Goal: Complete application form: Complete application form

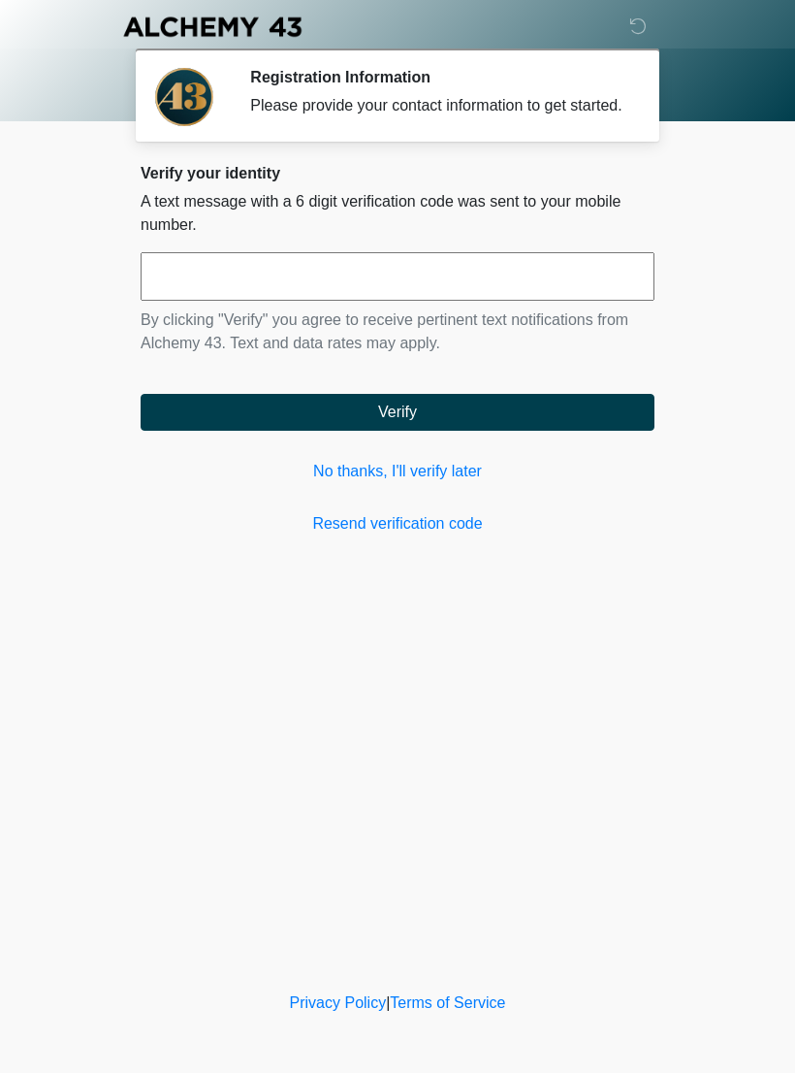
click at [301, 288] on input "text" at bounding box center [398, 276] width 514 height 48
type input "******"
click at [478, 422] on button "Verify" at bounding box center [398, 412] width 514 height 37
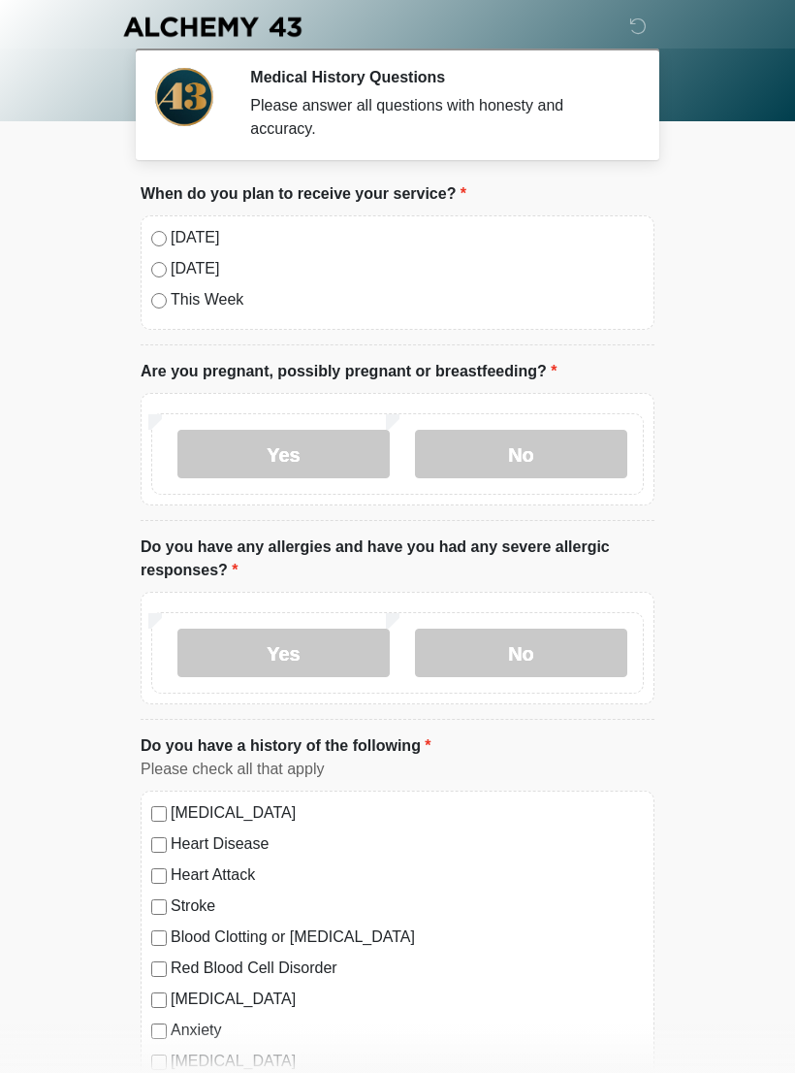
click at [152, 224] on div "Today Tomorrow This Week" at bounding box center [398, 272] width 514 height 114
click at [160, 221] on div "Today Tomorrow This Week" at bounding box center [398, 272] width 514 height 114
click at [171, 226] on label "Today" at bounding box center [407, 237] width 473 height 23
click at [552, 452] on label "No" at bounding box center [521, 454] width 212 height 48
click at [555, 648] on label "No" at bounding box center [521, 652] width 212 height 48
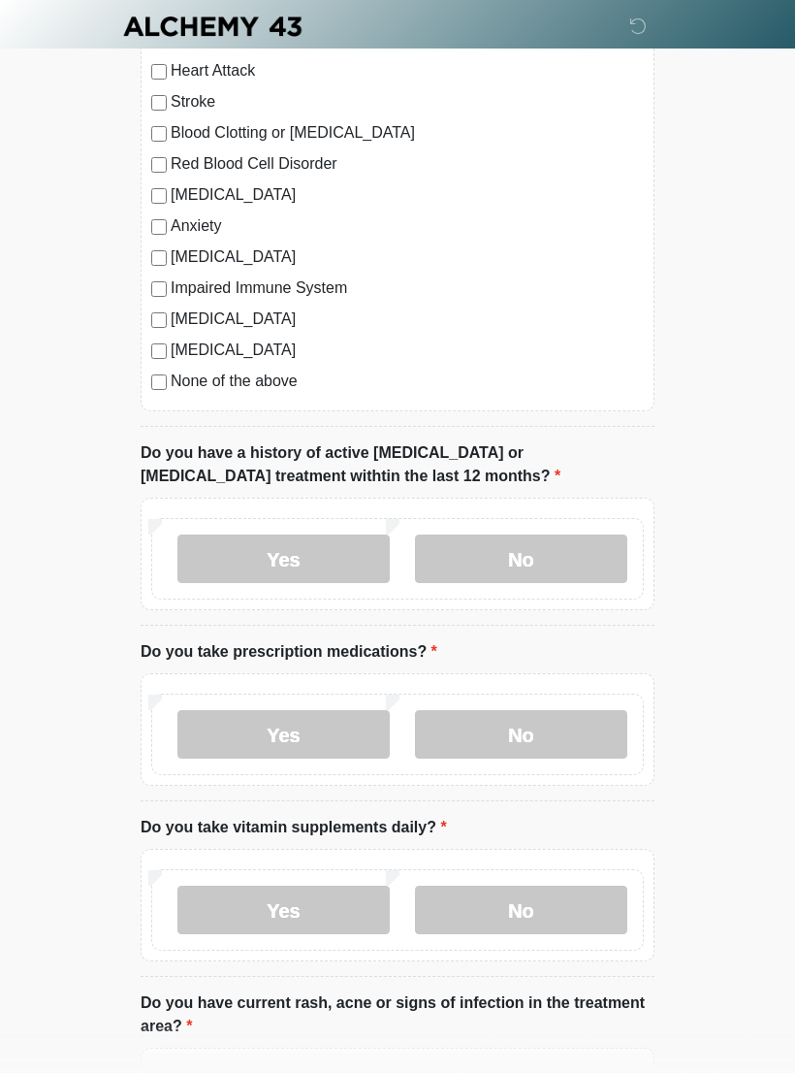
scroll to position [804, 0]
click at [562, 563] on label "No" at bounding box center [521, 558] width 212 height 48
click at [540, 892] on label "No" at bounding box center [521, 908] width 212 height 48
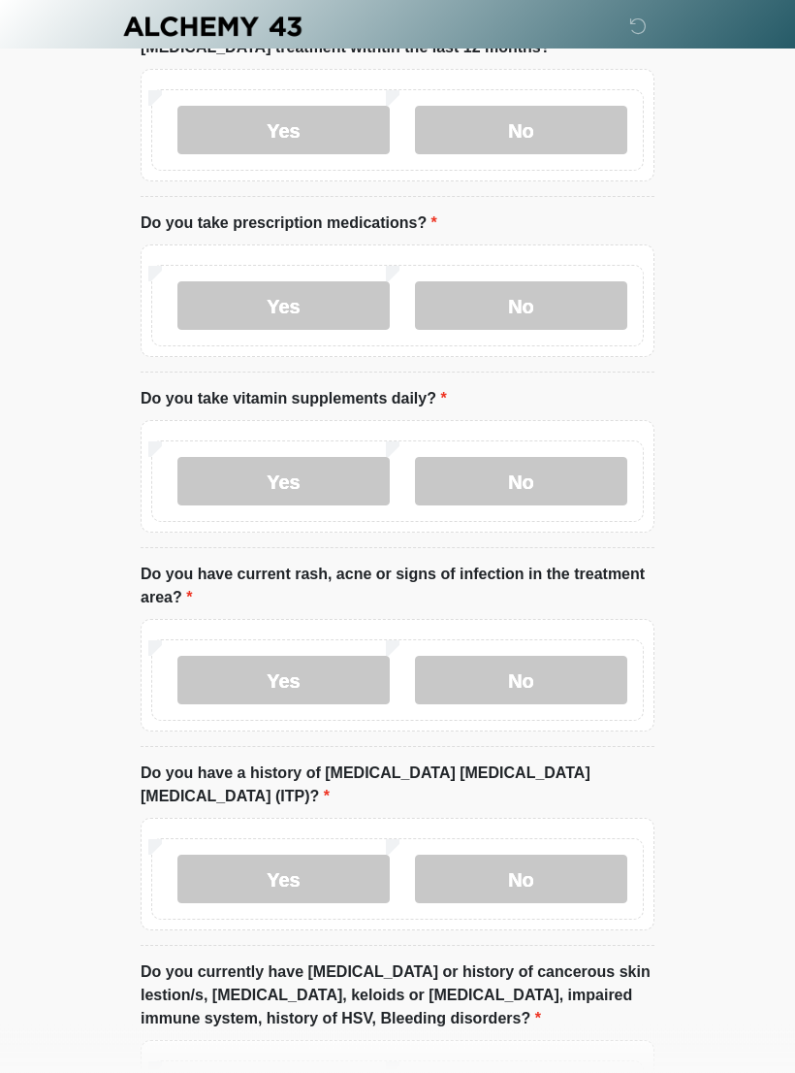
scroll to position [1239, 0]
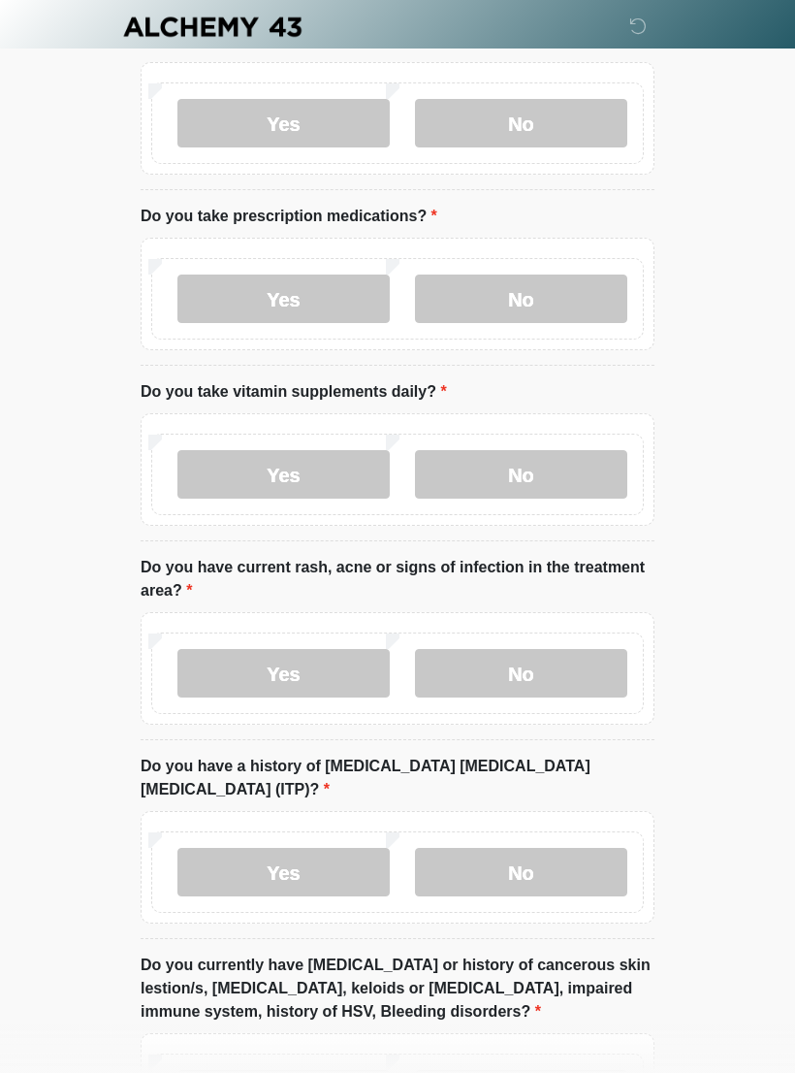
click at [569, 666] on label "No" at bounding box center [521, 673] width 212 height 48
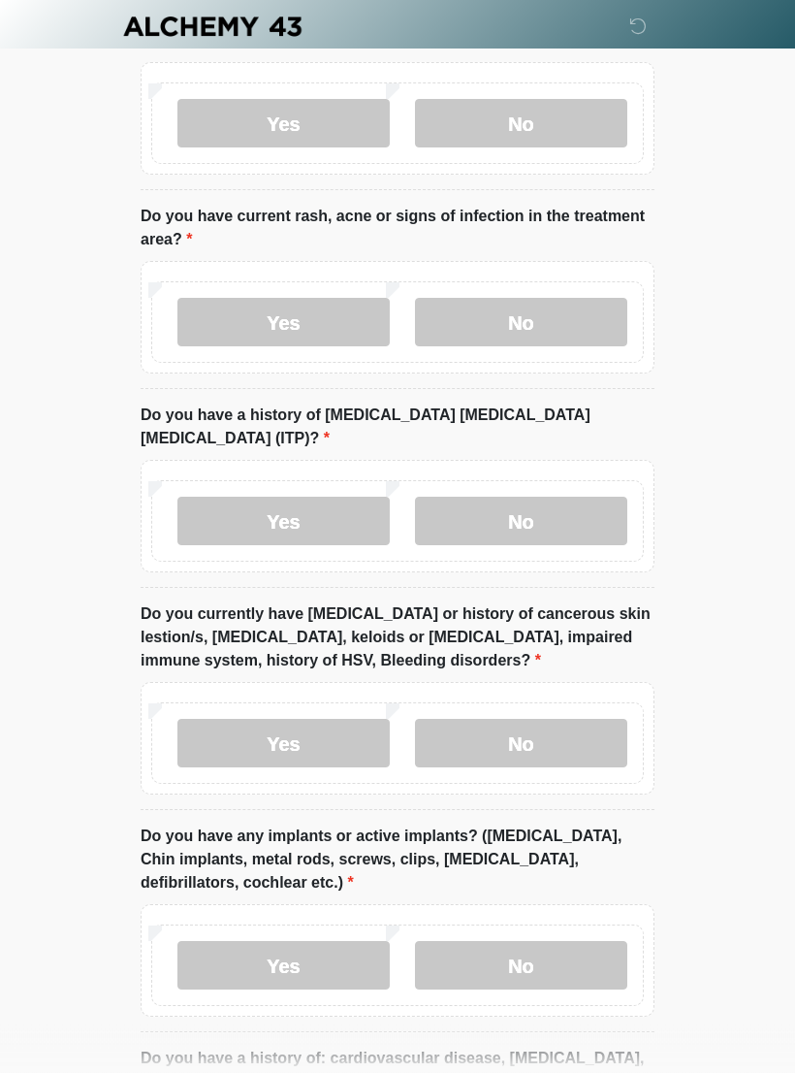
scroll to position [1590, 0]
click at [569, 497] on label "No" at bounding box center [521, 521] width 212 height 48
click at [572, 702] on div "Yes No" at bounding box center [397, 742] width 493 height 81
click at [599, 719] on label "No" at bounding box center [521, 743] width 212 height 48
click at [295, 941] on label "Yes" at bounding box center [283, 965] width 212 height 48
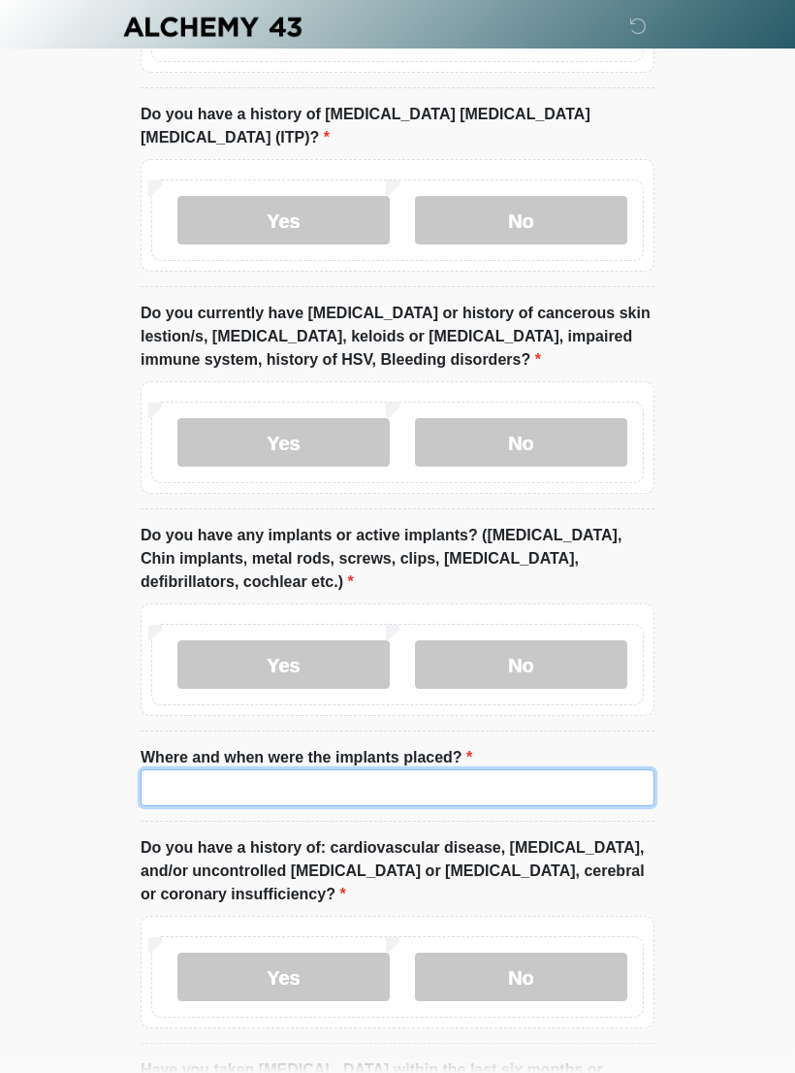
click at [436, 769] on input "Where and when were the implants placed?" at bounding box center [398, 787] width 514 height 37
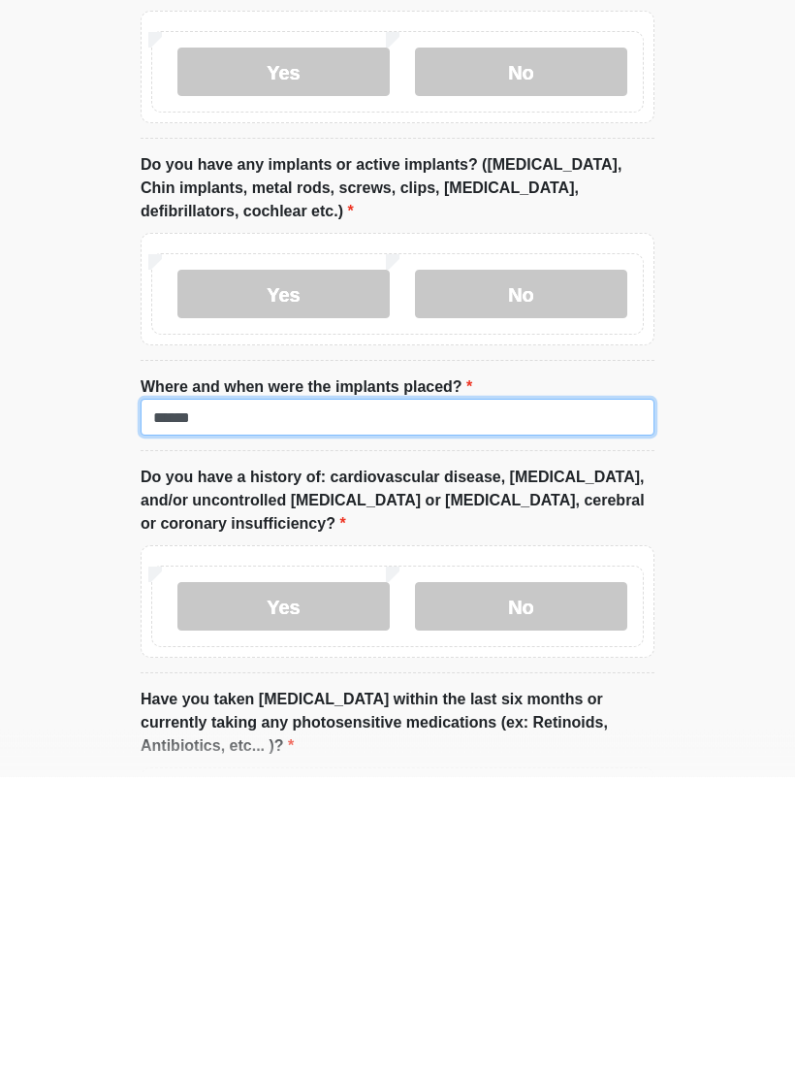
type input "******"
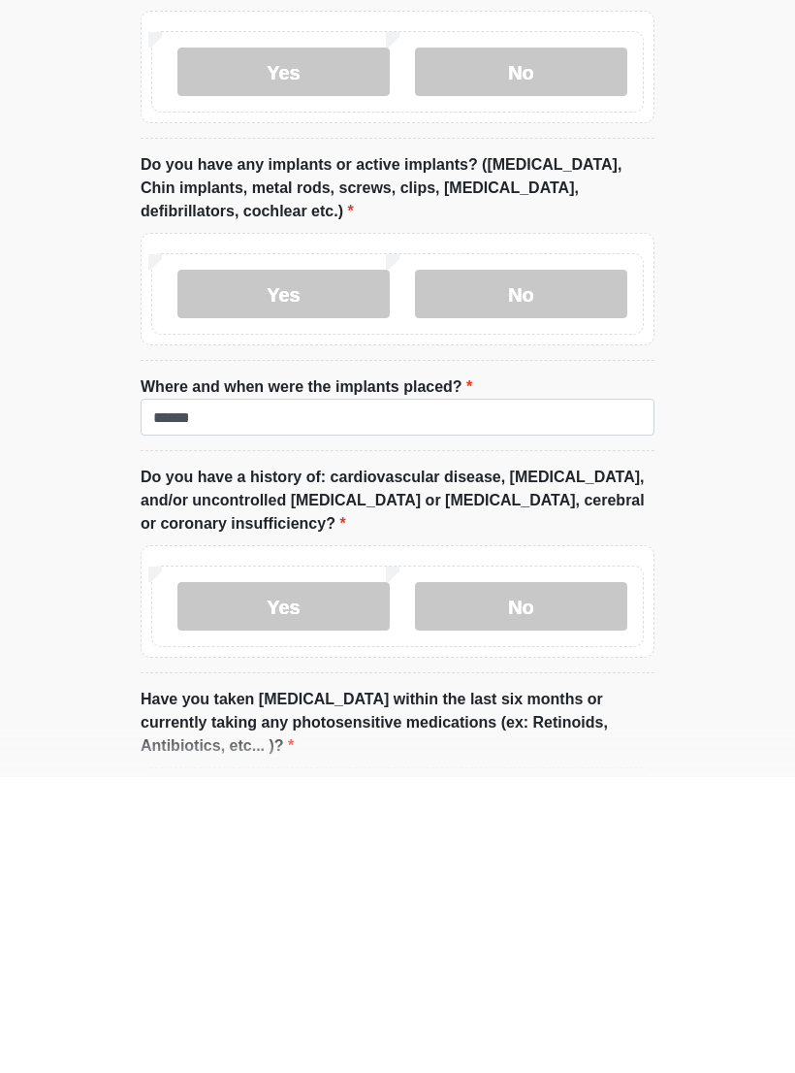
click at [575, 879] on label "No" at bounding box center [521, 903] width 212 height 48
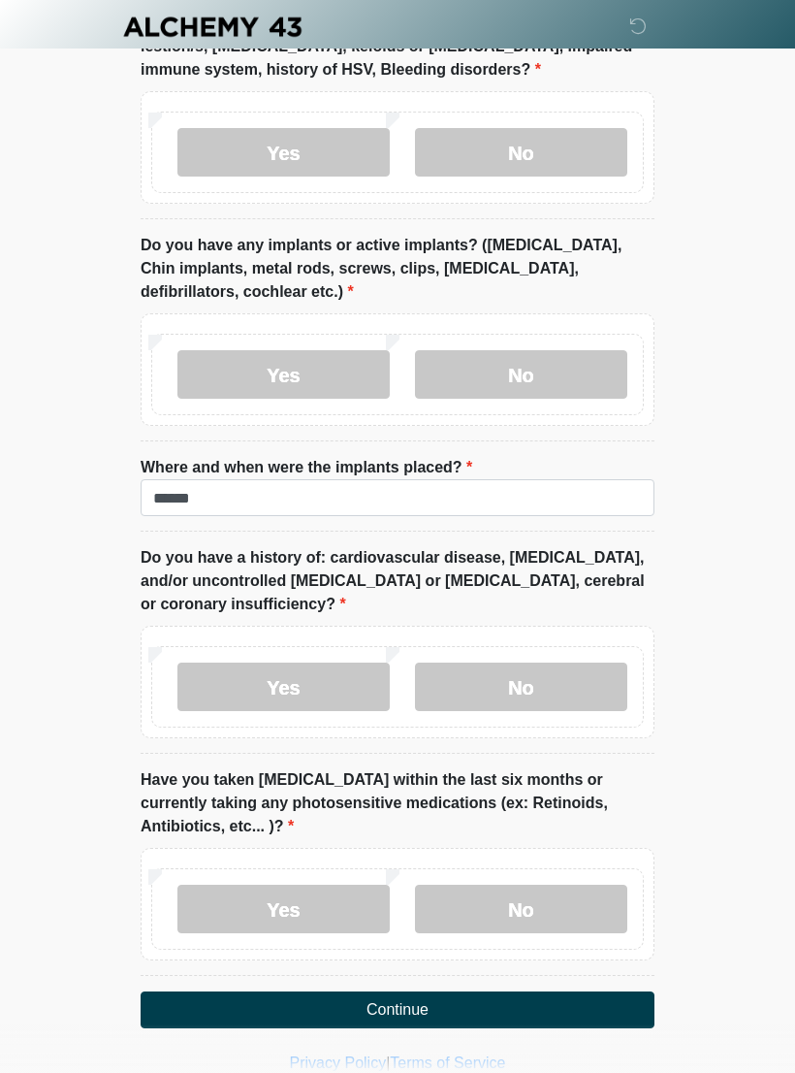
click at [566, 884] on label "No" at bounding box center [521, 908] width 212 height 48
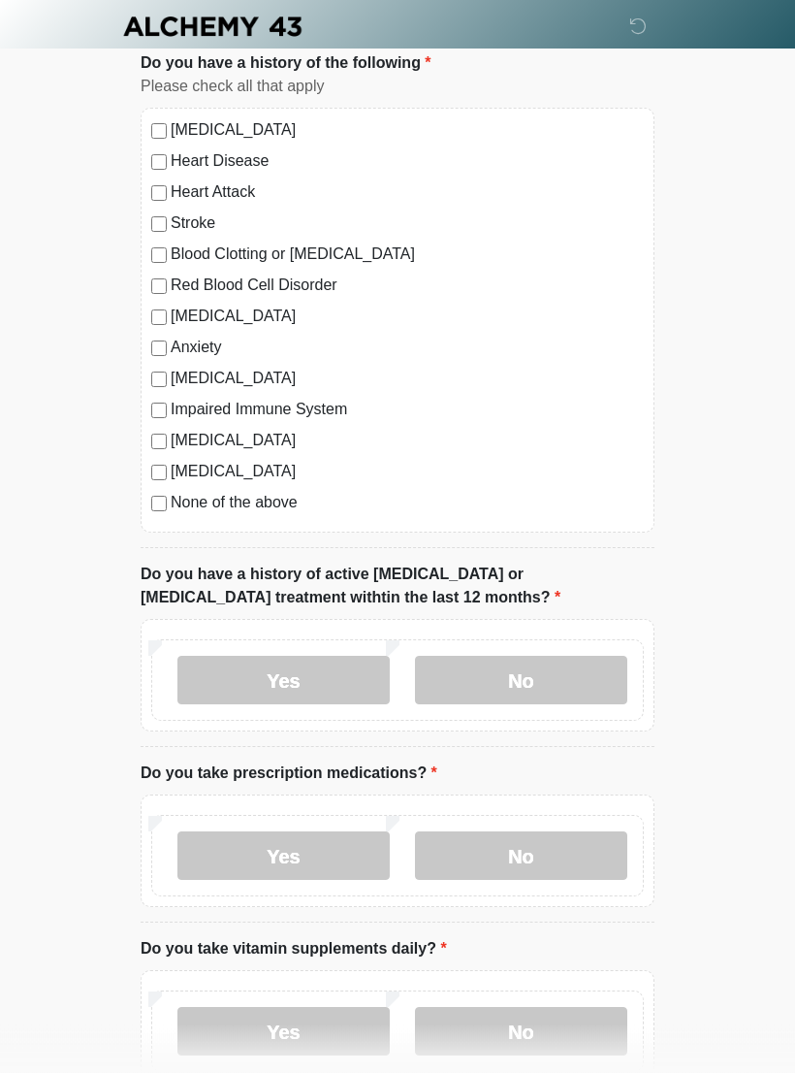
scroll to position [683, 0]
click at [567, 844] on label "No" at bounding box center [521, 855] width 212 height 48
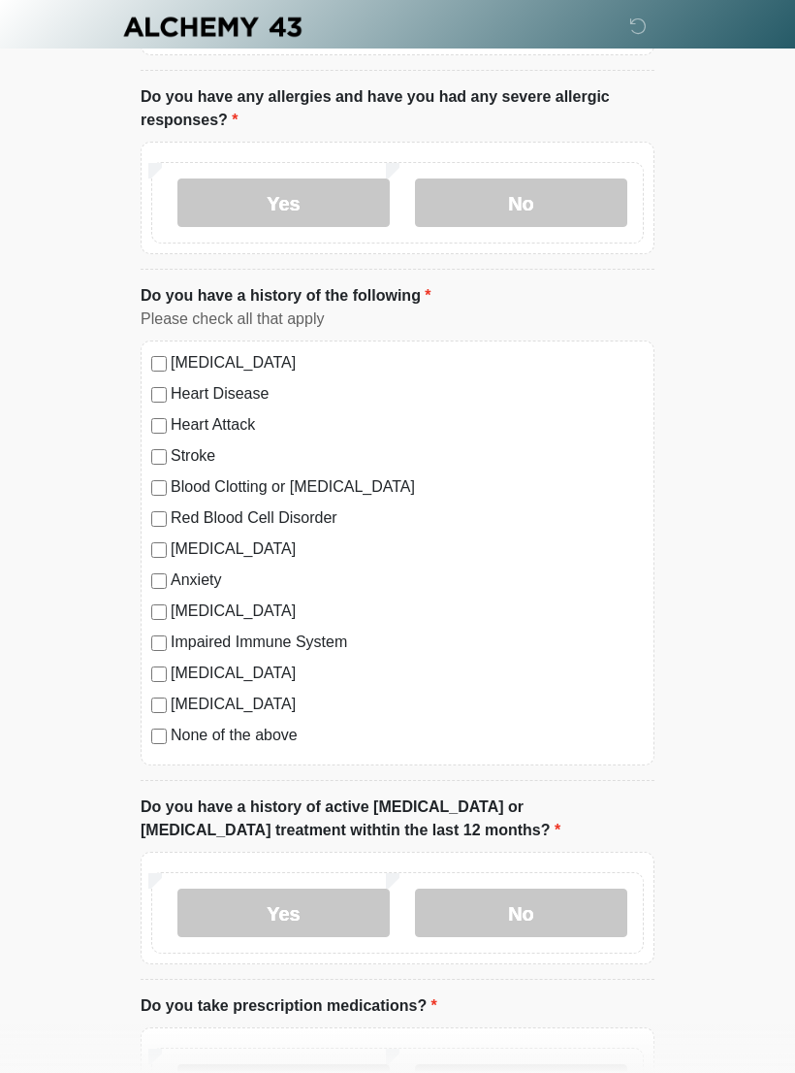
scroll to position [448, 0]
click at [152, 717] on div "High Blood Pressure Heart Disease Heart Attack Stroke Blood Clotting or Bleedin…" at bounding box center [398, 554] width 514 height 425
click at [171, 727] on label "None of the above" at bounding box center [407, 736] width 473 height 23
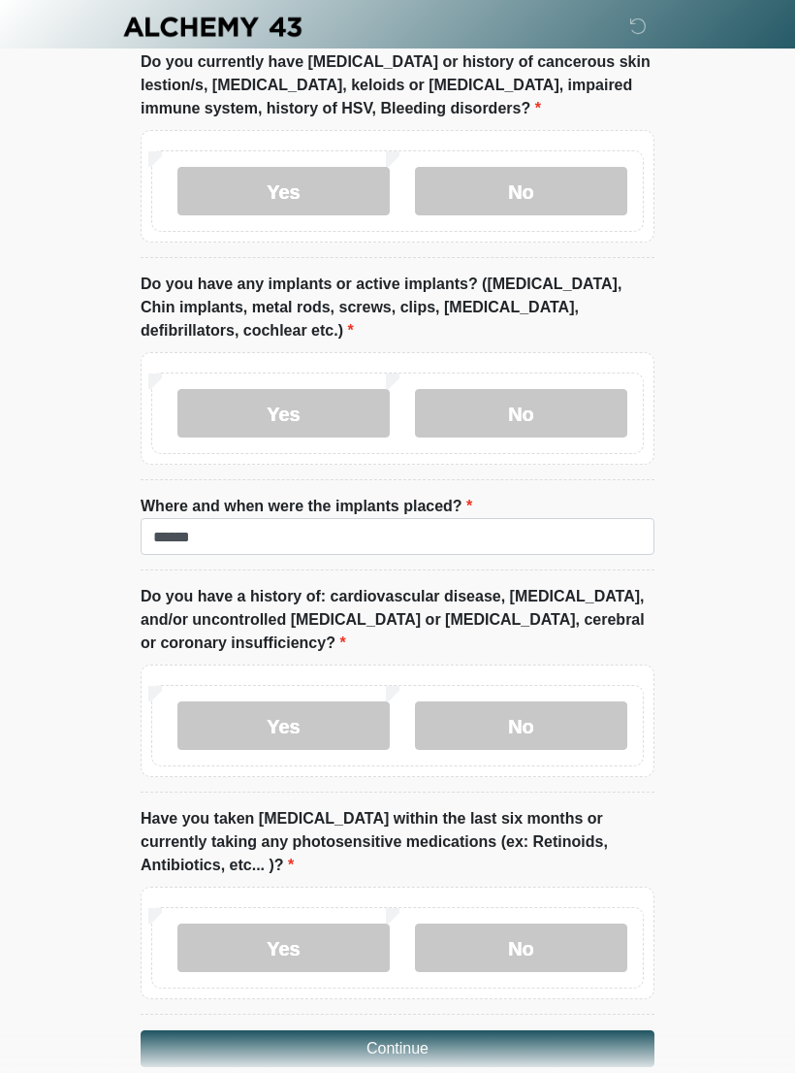
scroll to position [2181, 0]
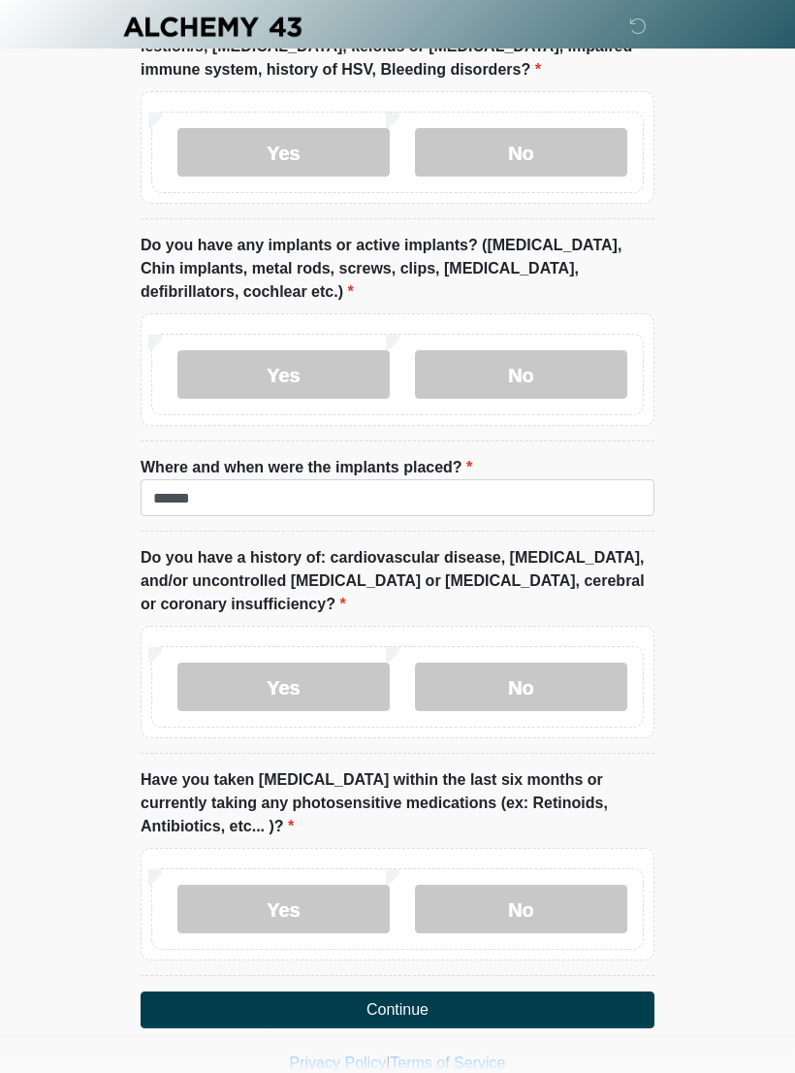
click at [557, 991] on button "Continue" at bounding box center [398, 1009] width 514 height 37
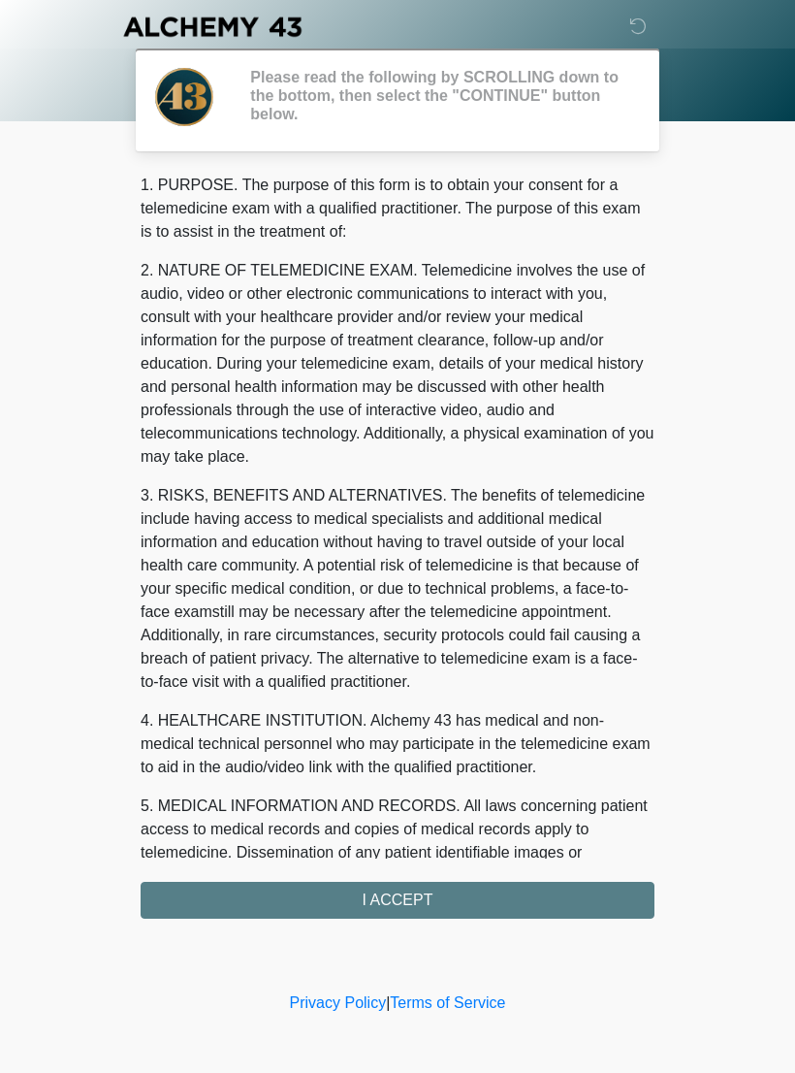
scroll to position [0, 0]
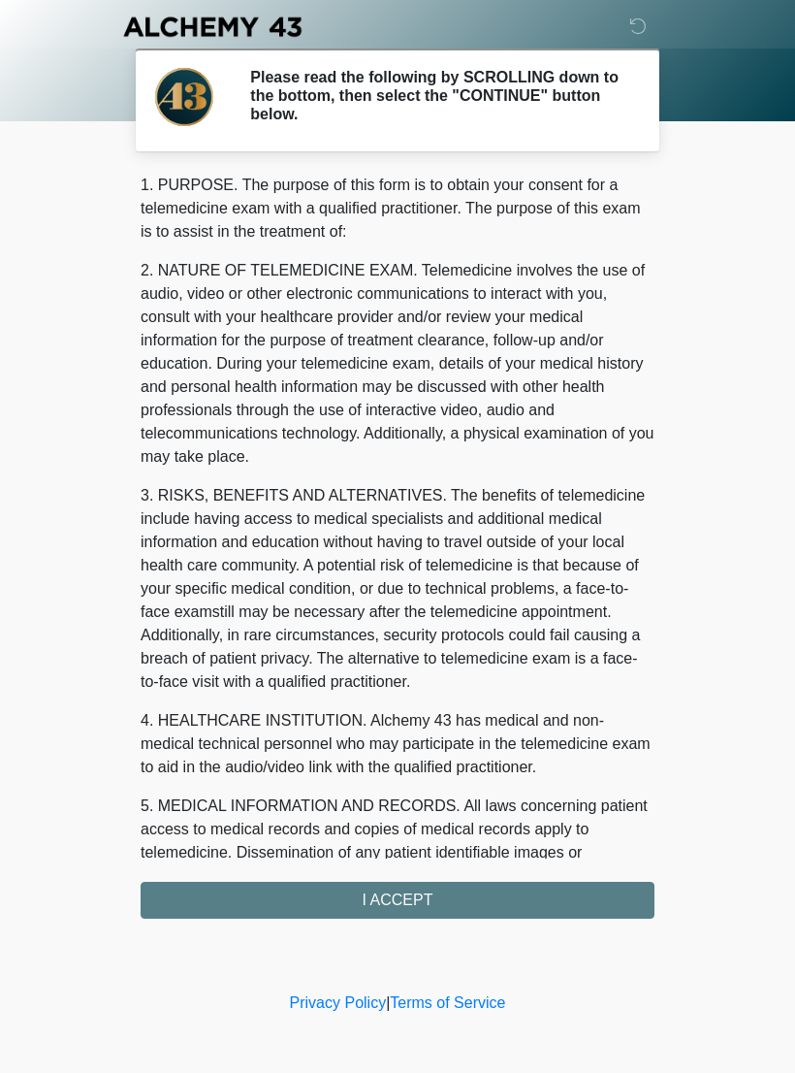
click at [563, 899] on div "1. PURPOSE. The purpose of this form is to obtain your consent for a telemedici…" at bounding box center [398, 546] width 514 height 745
click at [462, 894] on div "1. PURPOSE. The purpose of this form is to obtain your consent for a telemedici…" at bounding box center [398, 546] width 514 height 745
click at [413, 898] on div "1. PURPOSE. The purpose of this form is to obtain your consent for a telemedici…" at bounding box center [398, 546] width 514 height 745
click at [590, 888] on div "1. PURPOSE. The purpose of this form is to obtain your consent for a telemedici…" at bounding box center [398, 546] width 514 height 745
click at [446, 908] on div "1. PURPOSE. The purpose of this form is to obtain your consent for a telemedici…" at bounding box center [398, 546] width 514 height 745
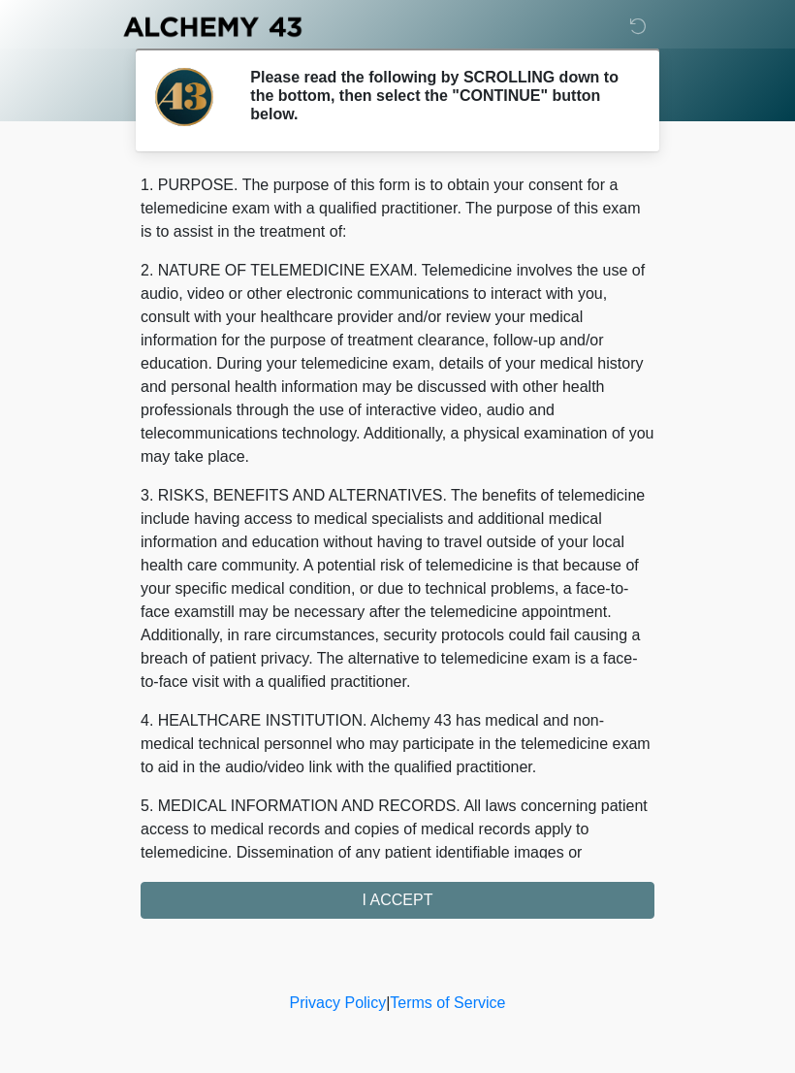
click at [422, 898] on div "1. PURPOSE. The purpose of this form is to obtain your consent for a telemedici…" at bounding box center [398, 546] width 514 height 745
click at [439, 898] on div "1. PURPOSE. The purpose of this form is to obtain your consent for a telemedici…" at bounding box center [398, 546] width 514 height 745
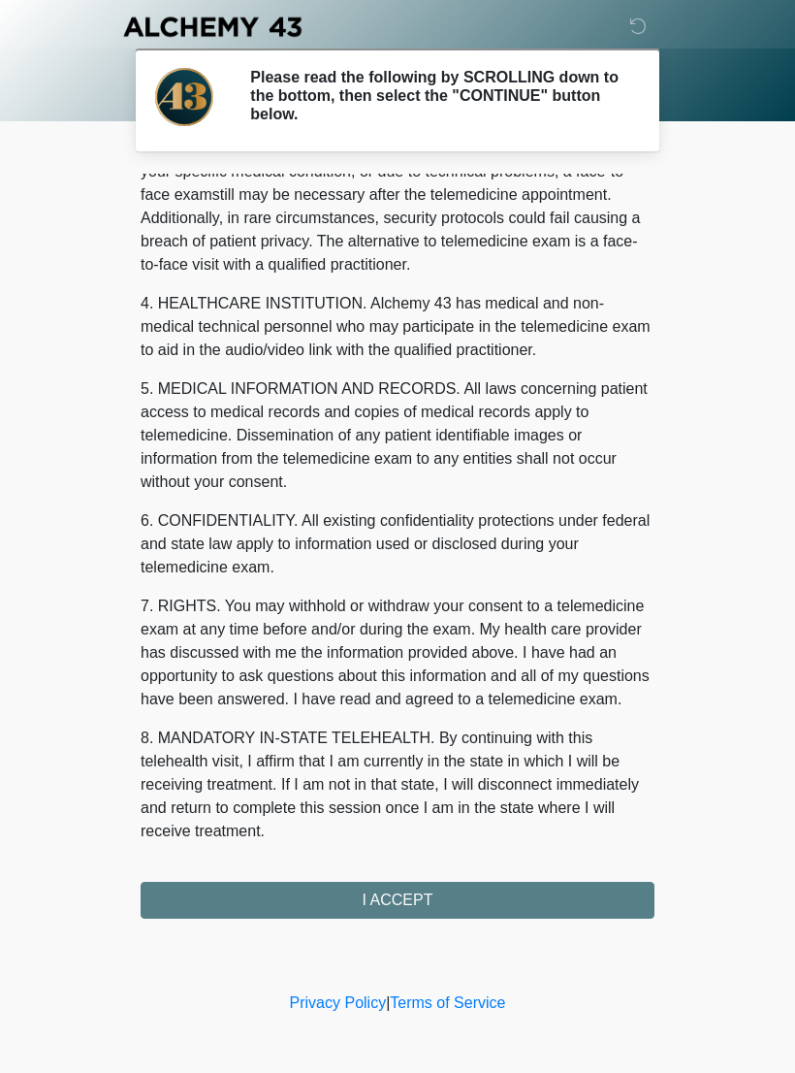
scroll to position [440, 0]
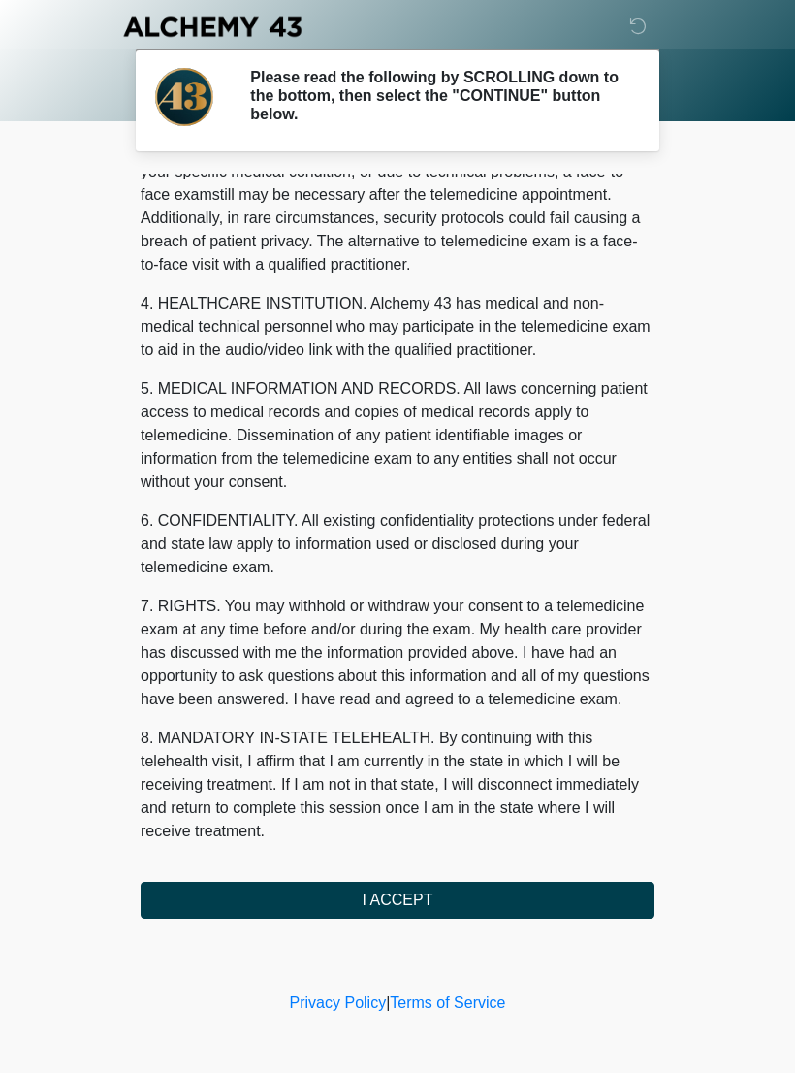
click at [416, 900] on button "I ACCEPT" at bounding box center [398, 900] width 514 height 37
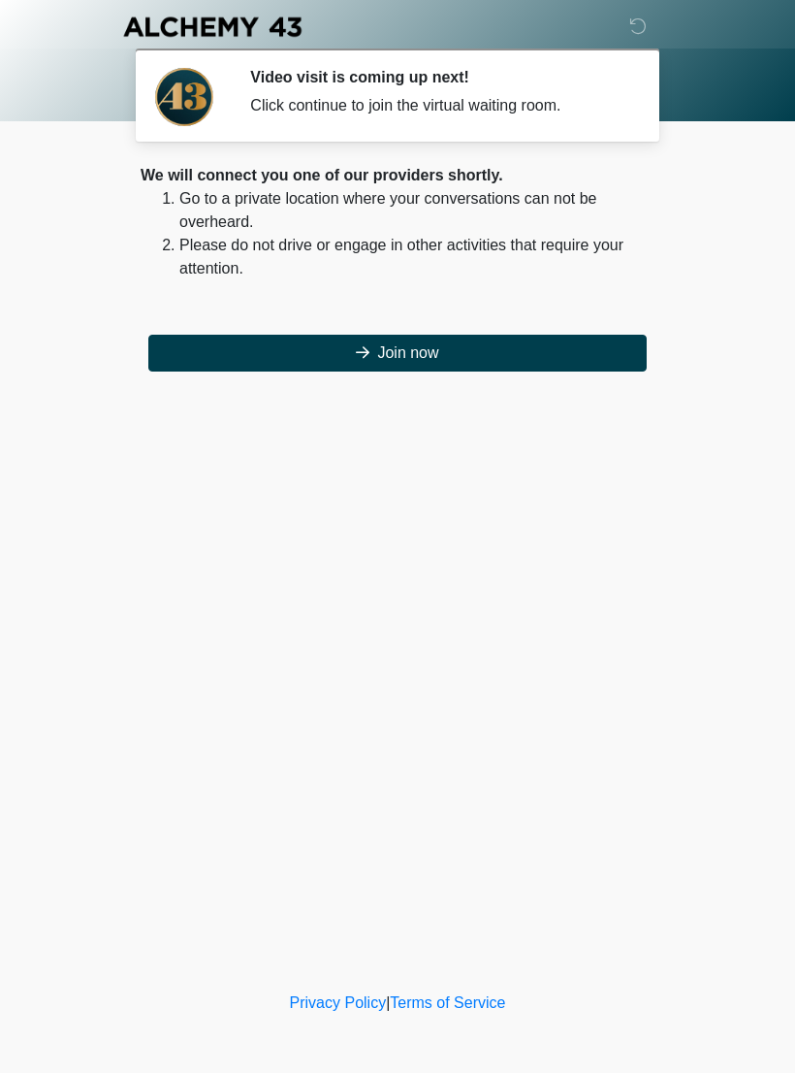
click at [474, 356] on button "Join now" at bounding box center [397, 353] width 498 height 37
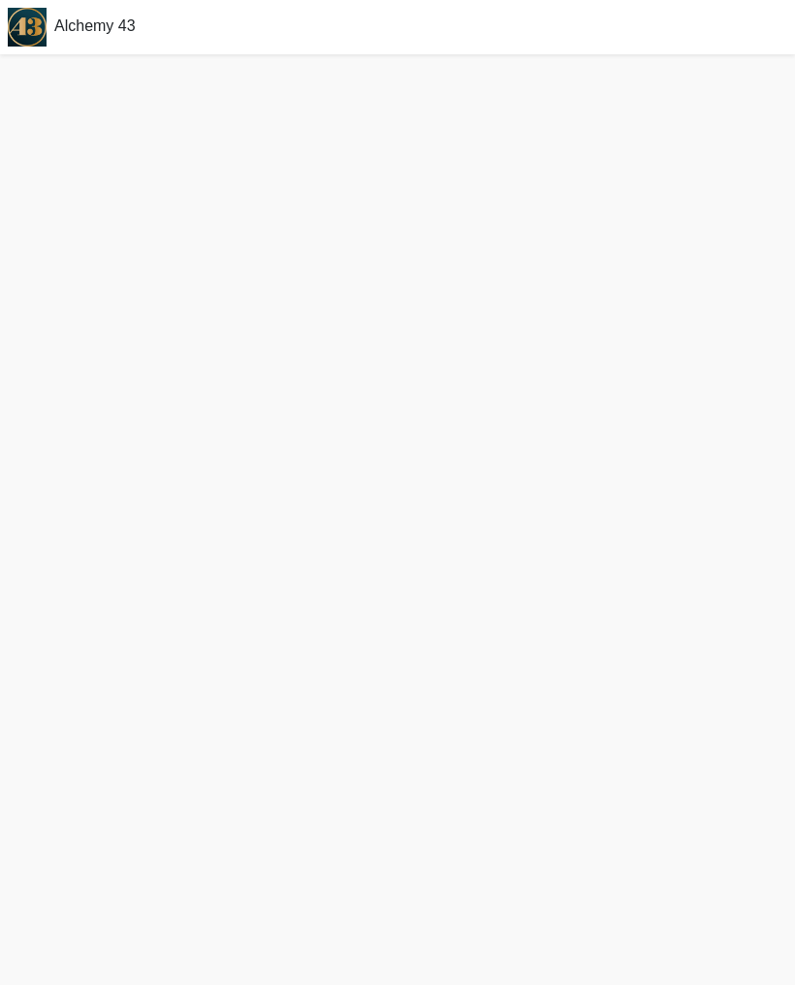
click at [465, 264] on div at bounding box center [397, 519] width 795 height 931
